Goal: Task Accomplishment & Management: Complete application form

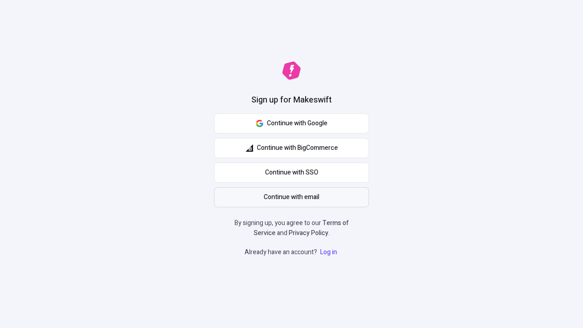
click at [292, 197] on span "Continue with email" at bounding box center [292, 197] width 56 height 10
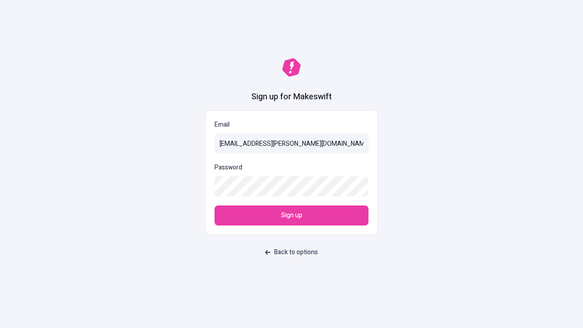
type input "[EMAIL_ADDRESS][PERSON_NAME][DOMAIN_NAME]"
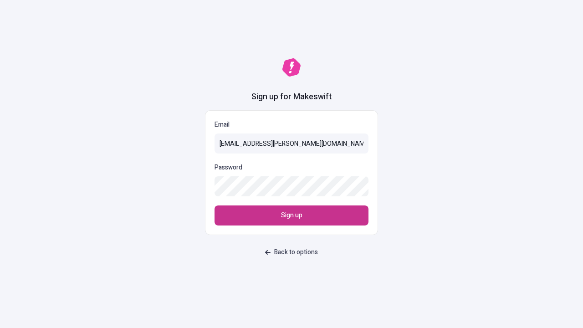
click at [292, 216] on span "Sign up" at bounding box center [291, 216] width 21 height 10
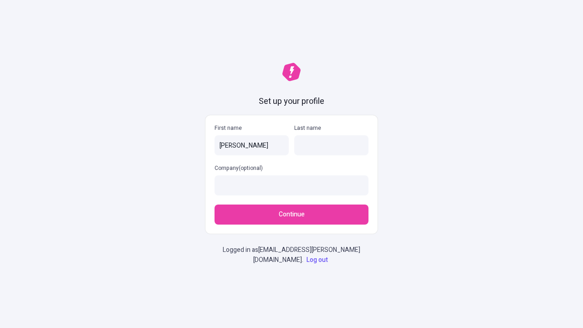
type input "Jayne"
type input "Dietrich"
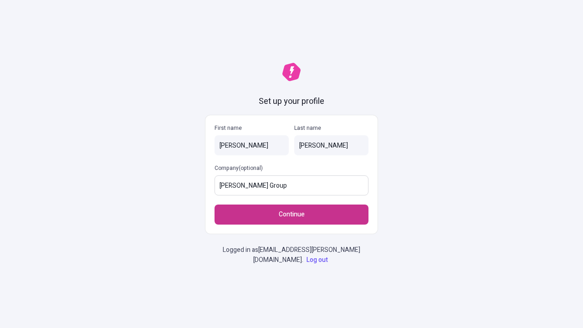
type input "Nader Group"
click at [292, 215] on span "Continue" at bounding box center [292, 215] width 26 height 10
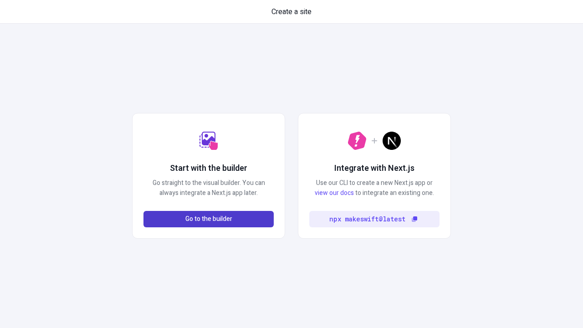
click at [209, 219] on span "Go to the builder" at bounding box center [208, 219] width 47 height 10
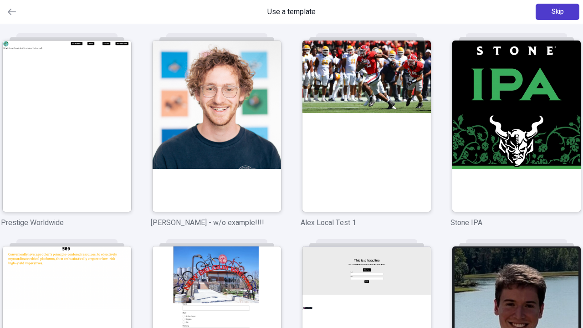
click at [558, 12] on span "Skip" at bounding box center [558, 12] width 12 height 10
